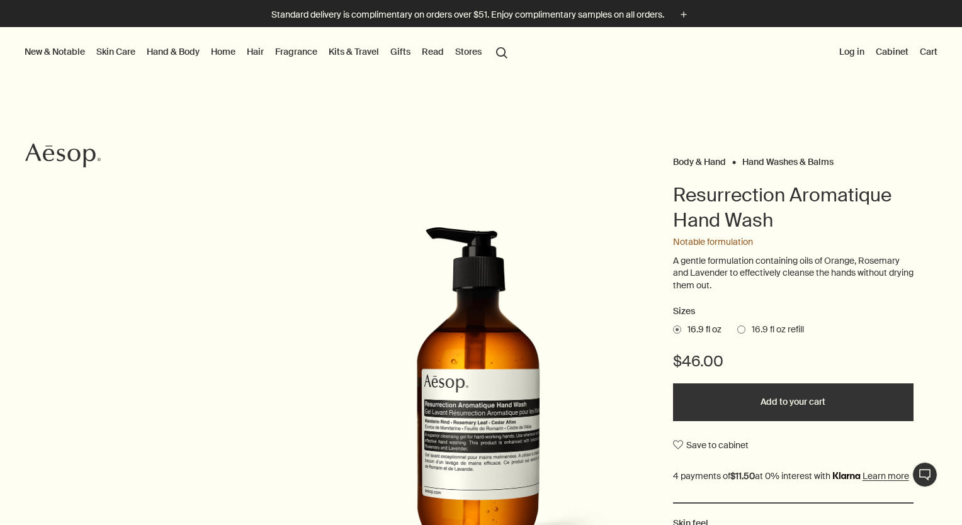
click at [405, 52] on link "Gifts" at bounding box center [400, 51] width 25 height 16
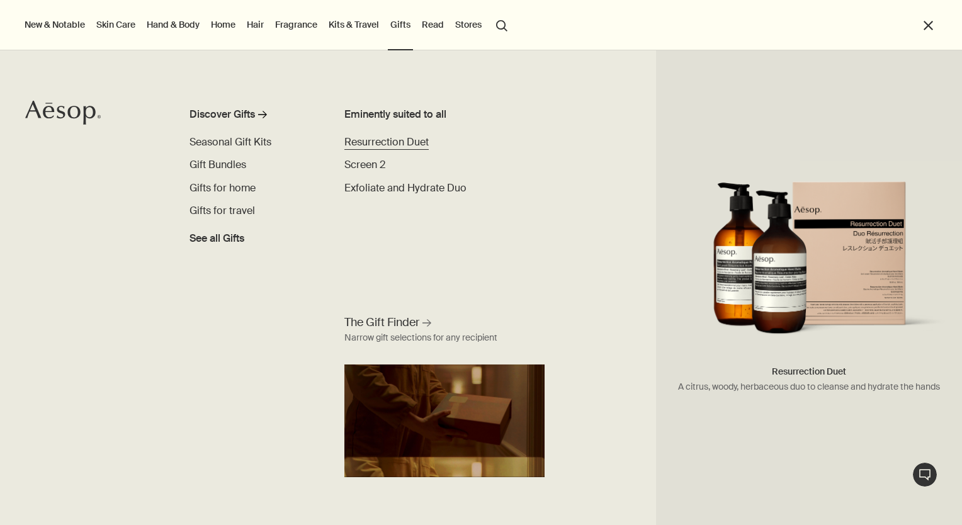
click at [373, 140] on span "Resurrection Duet" at bounding box center [386, 141] width 84 height 13
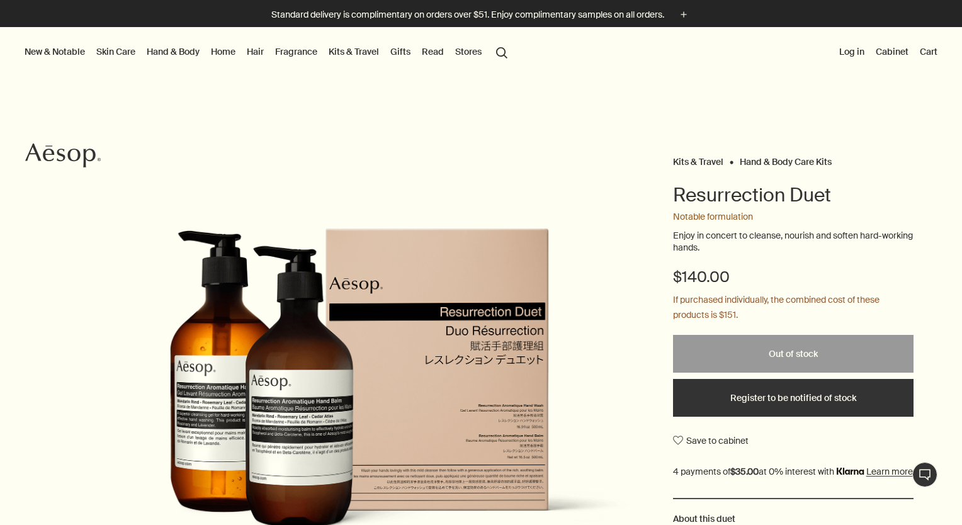
drag, startPoint x: 402, startPoint y: 47, endPoint x: 395, endPoint y: 54, distance: 9.4
click at [395, 54] on link "Gifts" at bounding box center [400, 51] width 25 height 16
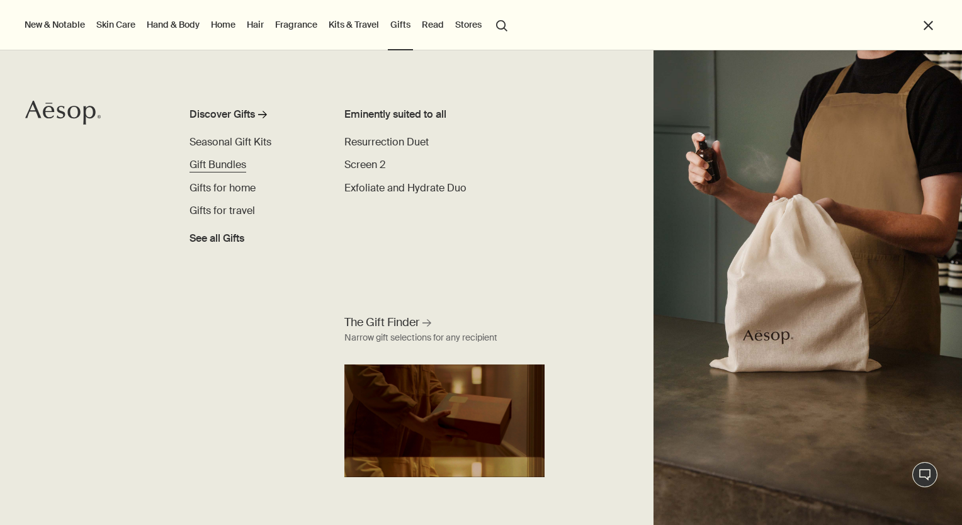
click at [235, 169] on span "Gift Bundles" at bounding box center [217, 164] width 57 height 13
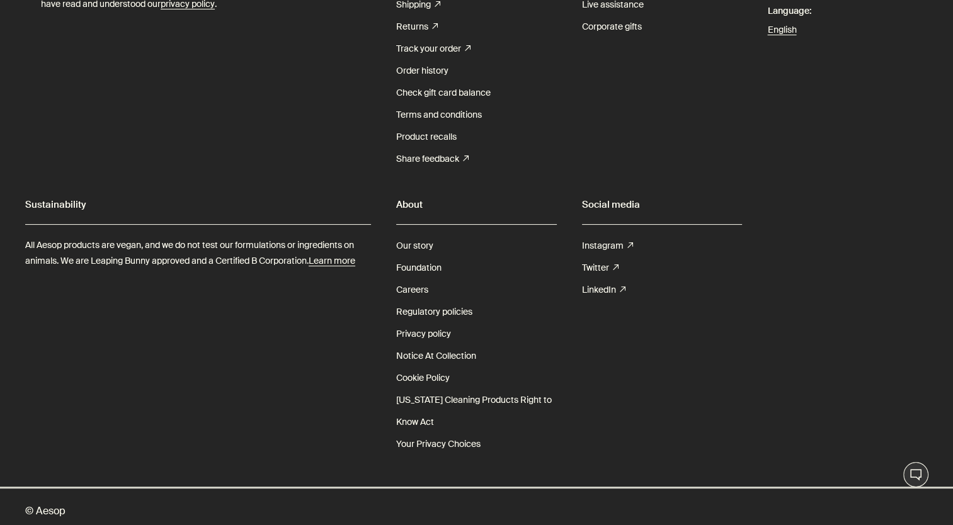
scroll to position [206, 0]
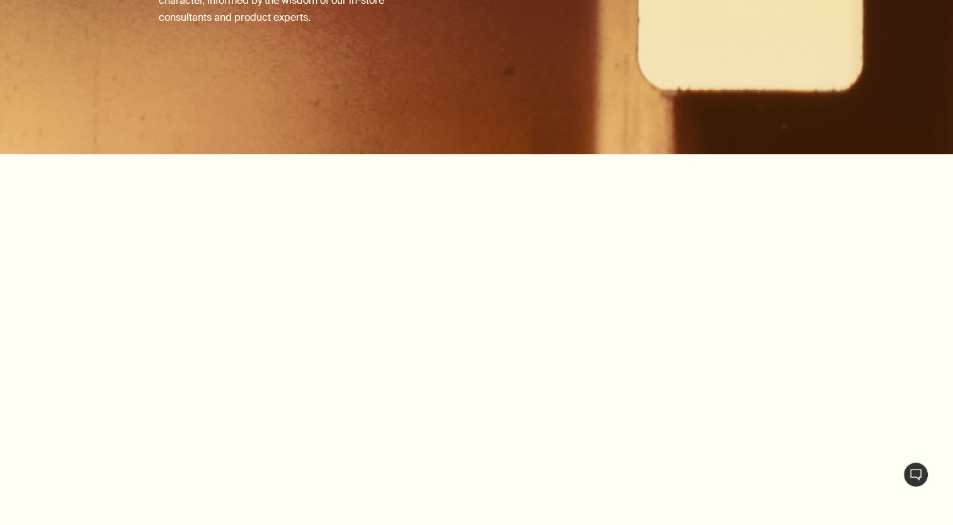
scroll to position [2698, 0]
